Goal: Information Seeking & Learning: Learn about a topic

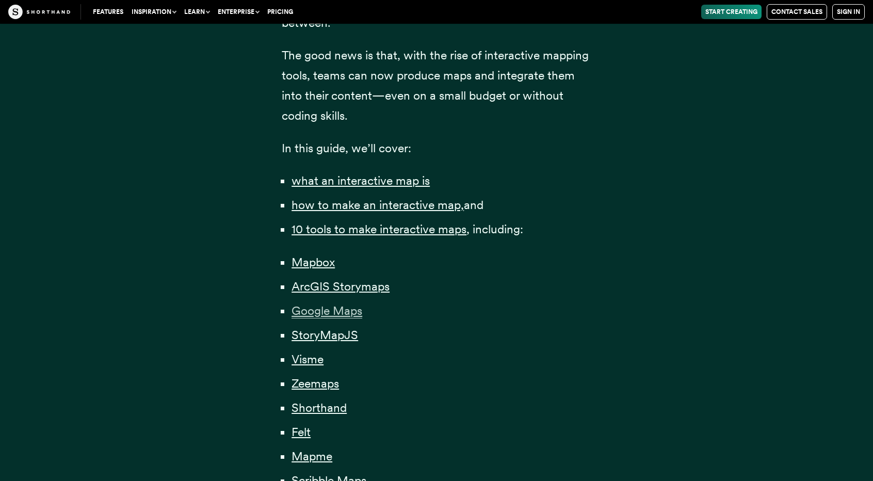
click at [335, 315] on span "Google Maps" at bounding box center [327, 310] width 71 height 15
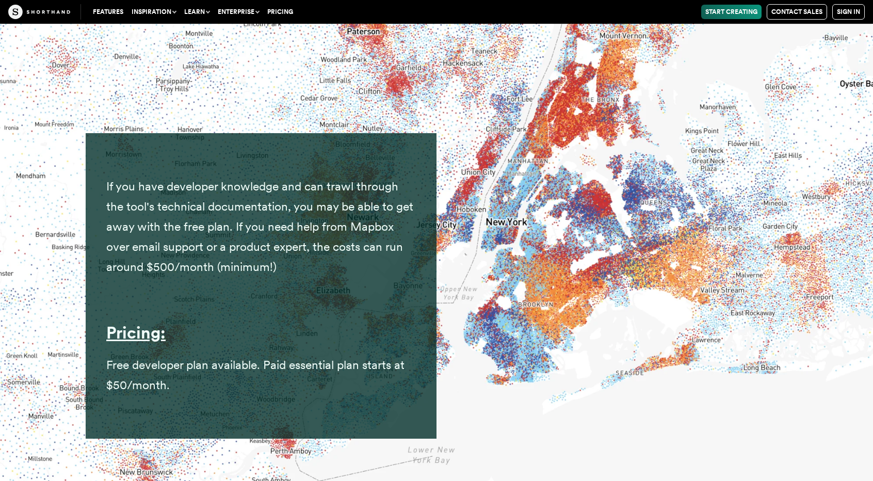
scroll to position [5932, 0]
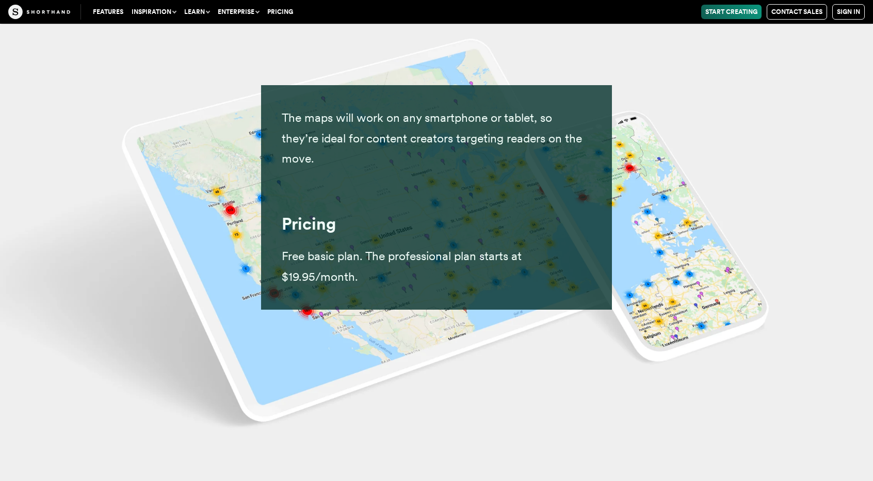
scroll to position [18892, 0]
